Goal: Communication & Community: Share content

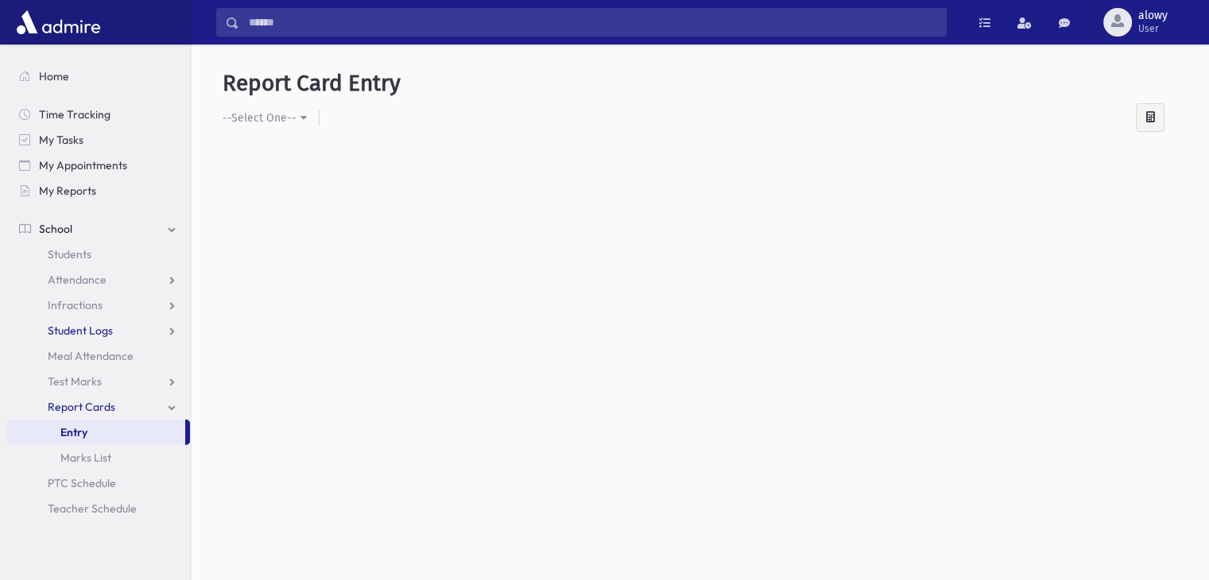
click at [77, 328] on span "Student Logs" at bounding box center [80, 331] width 65 height 14
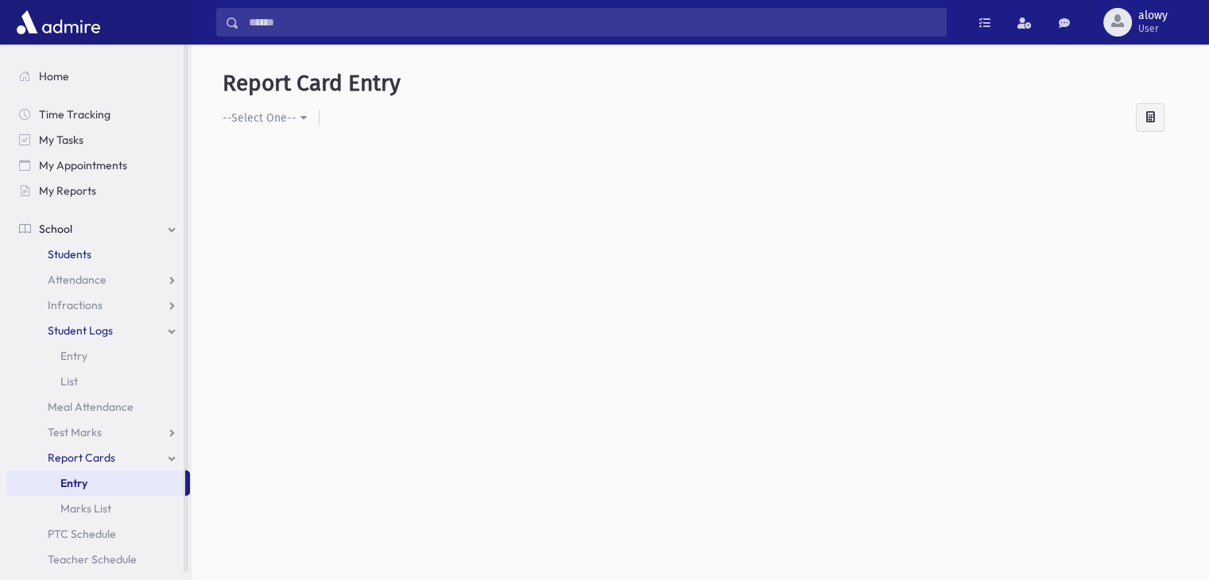
click at [80, 258] on span "Students" at bounding box center [70, 254] width 44 height 14
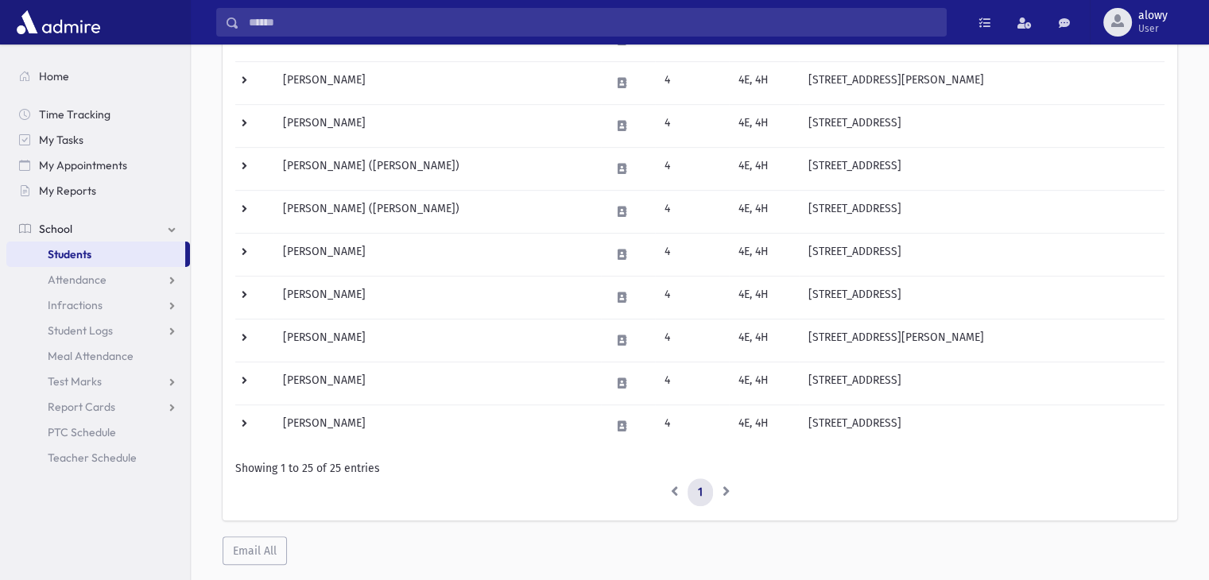
scroll to position [906, 0]
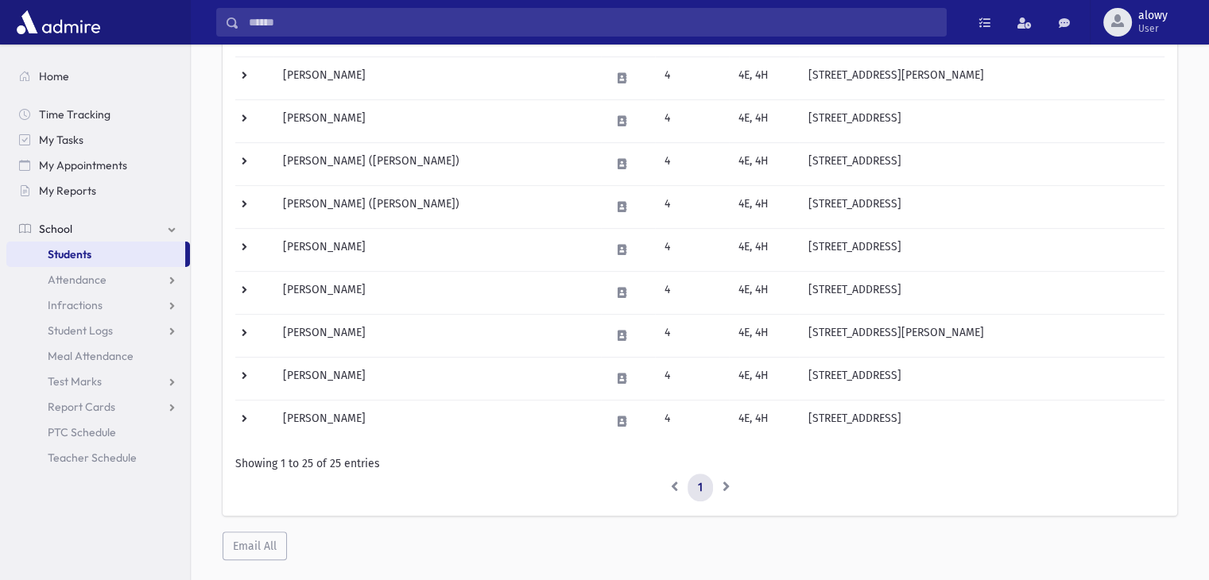
click at [726, 482] on li at bounding box center [726, 488] width 27 height 29
click at [680, 483] on li at bounding box center [675, 488] width 28 height 29
click at [264, 539] on button "Email All" at bounding box center [255, 546] width 64 height 29
